Goal: Information Seeking & Learning: Find specific fact

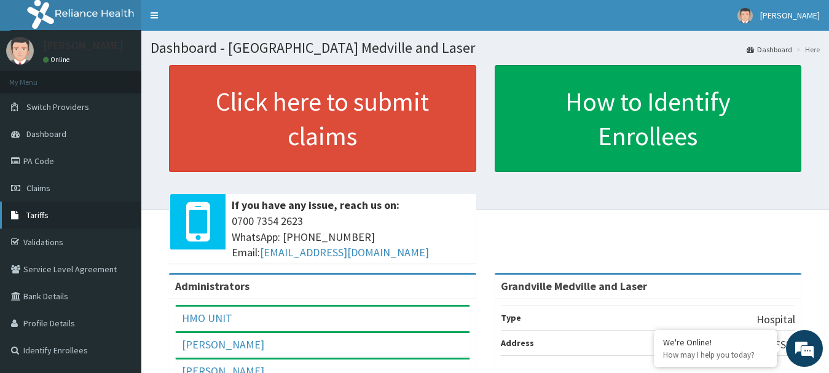
click at [31, 208] on link "Tariffs" at bounding box center [70, 215] width 141 height 27
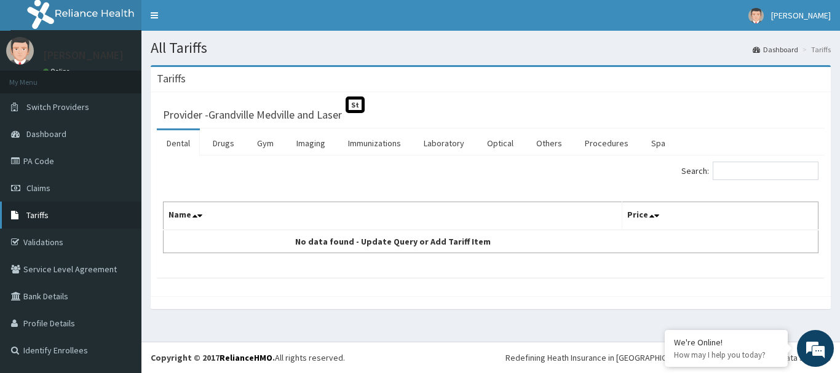
click at [53, 216] on link "Tariffs" at bounding box center [70, 215] width 141 height 27
click at [593, 138] on link "Procedures" at bounding box center [606, 143] width 63 height 26
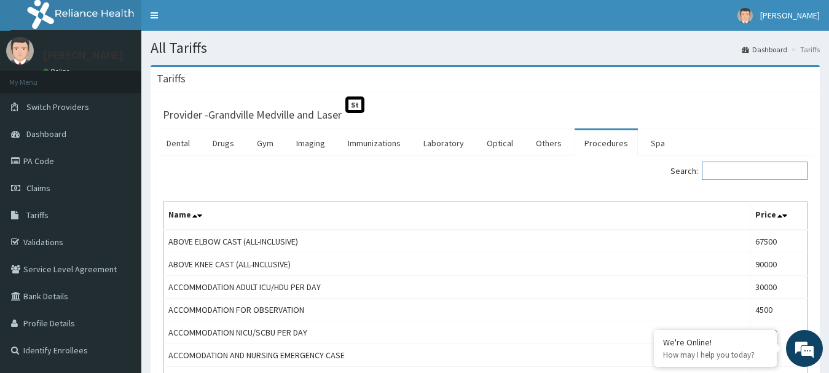
click at [727, 164] on input "Search:" at bounding box center [755, 171] width 106 height 18
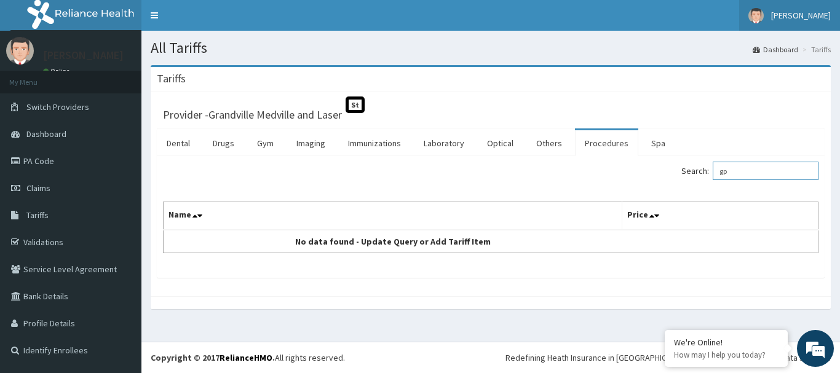
type input "g"
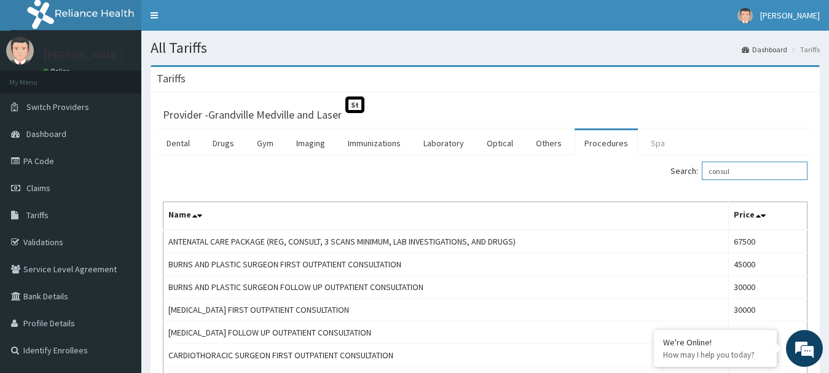
type input "consul"
click at [661, 143] on link "Spa" at bounding box center [658, 143] width 34 height 26
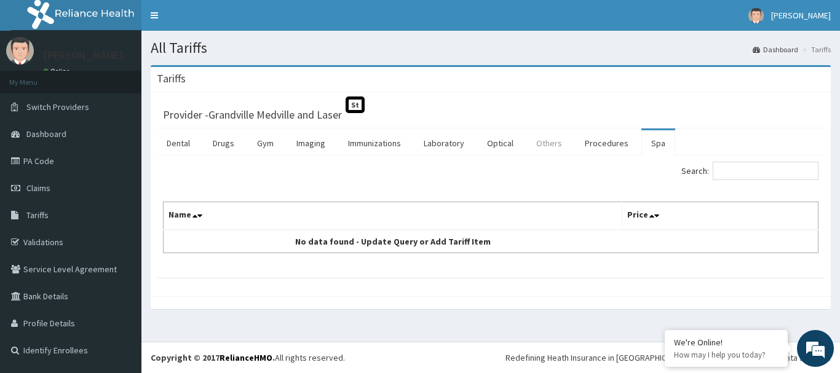
click at [552, 144] on link "Others" at bounding box center [548, 143] width 45 height 26
click at [507, 137] on link "Optical" at bounding box center [500, 143] width 46 height 26
click at [443, 148] on link "Laboratory" at bounding box center [444, 143] width 60 height 26
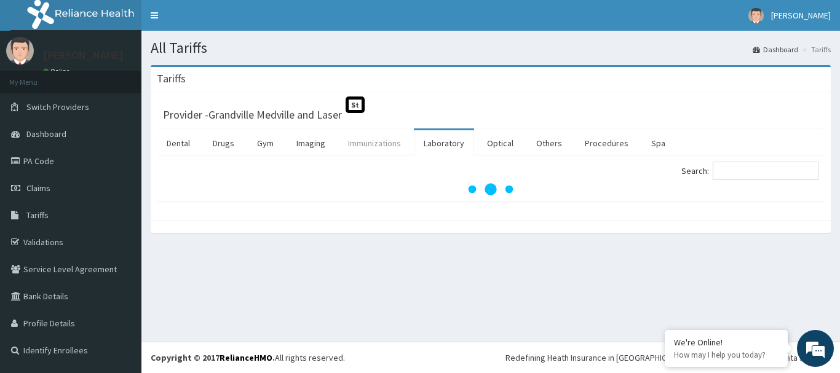
click at [385, 144] on link "Immunizations" at bounding box center [374, 143] width 73 height 26
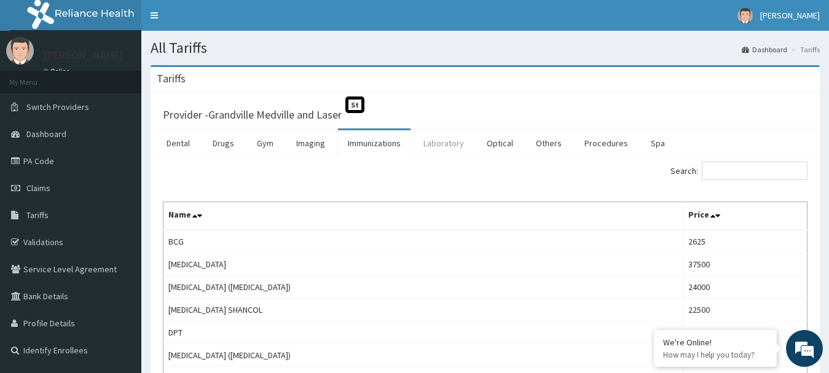
click at [446, 138] on link "Laboratory" at bounding box center [444, 143] width 60 height 26
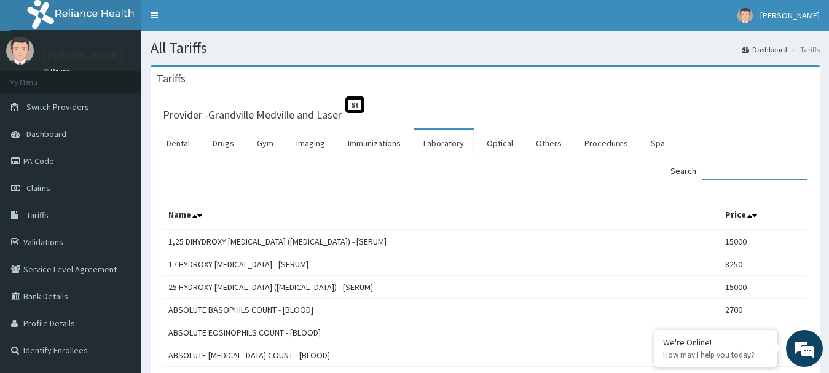
drag, startPoint x: 743, startPoint y: 170, endPoint x: 670, endPoint y: 154, distance: 75.5
click at [735, 170] on input "Search:" at bounding box center [755, 171] width 106 height 18
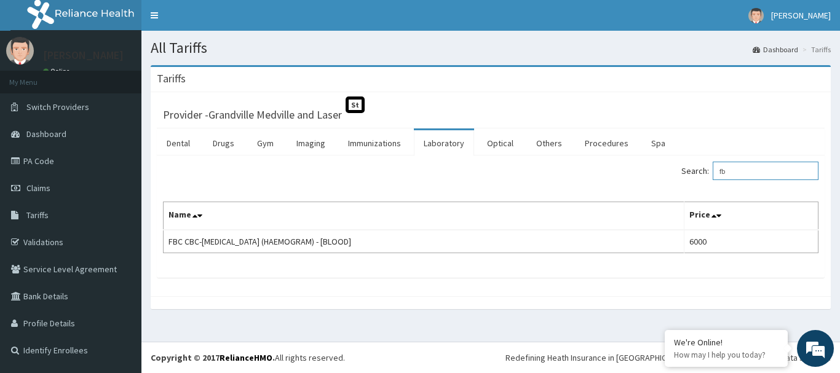
type input "f"
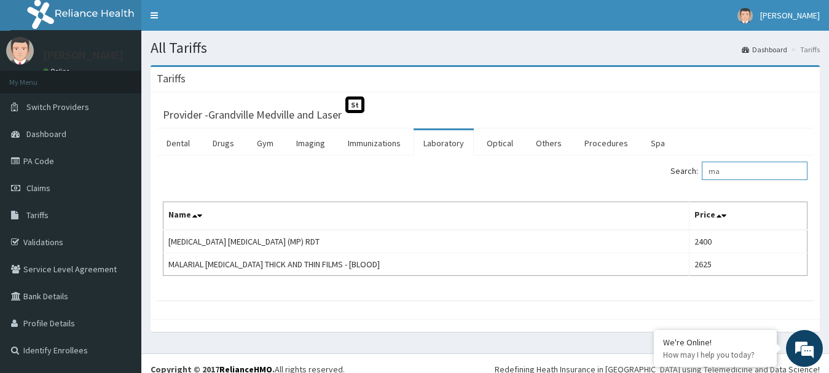
type input "m"
type input "euc"
